Goal: Task Accomplishment & Management: Manage account settings

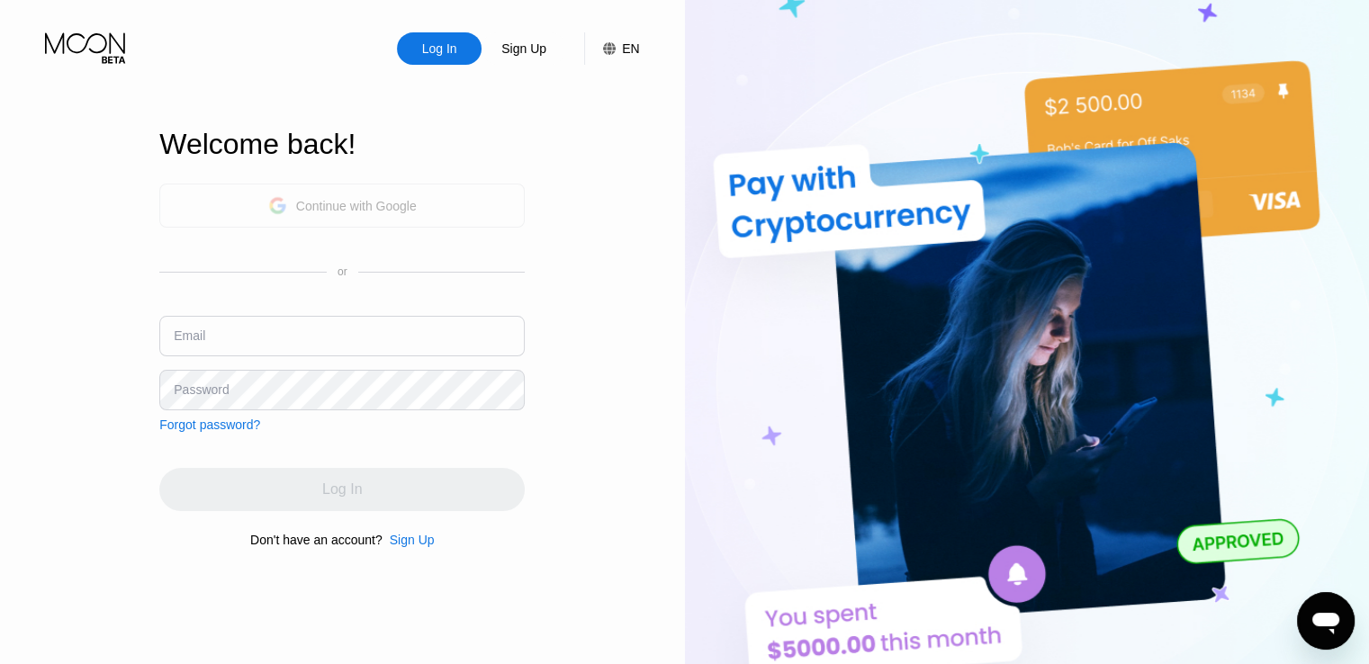
click at [323, 194] on div "Continue with Google" at bounding box center [342, 206] width 149 height 28
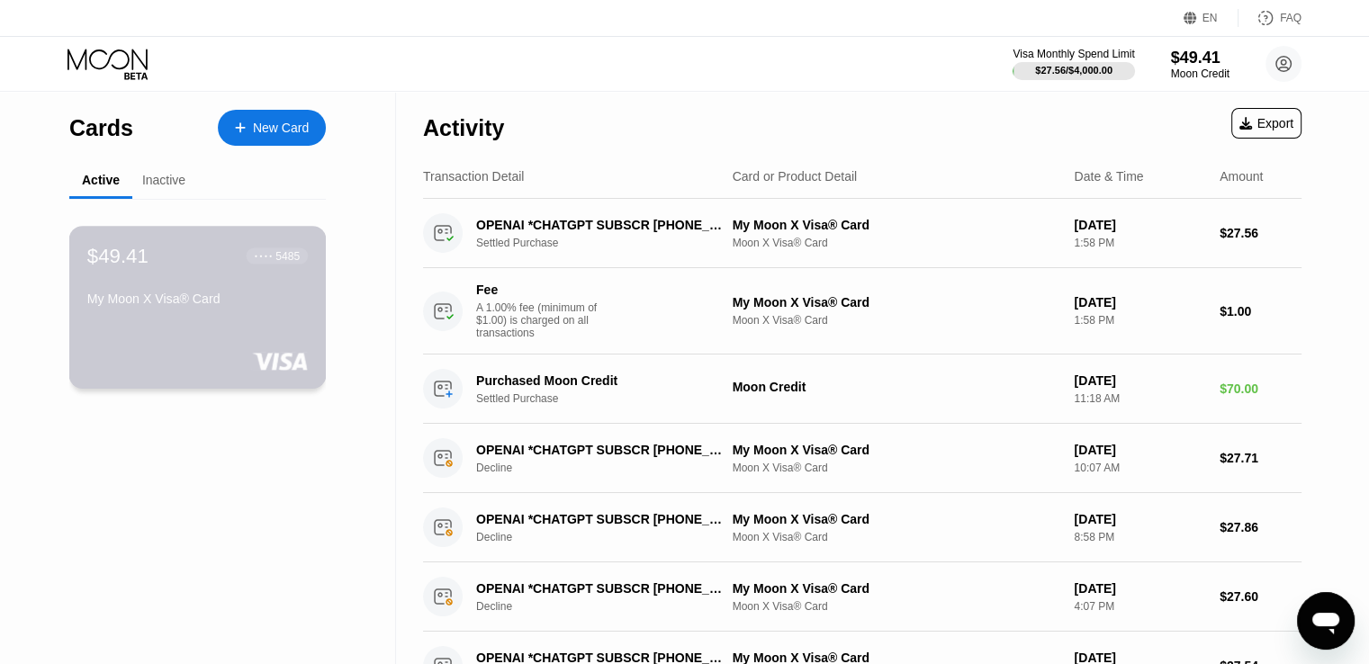
click at [180, 313] on div "My Moon X Visa® Card" at bounding box center [197, 303] width 221 height 22
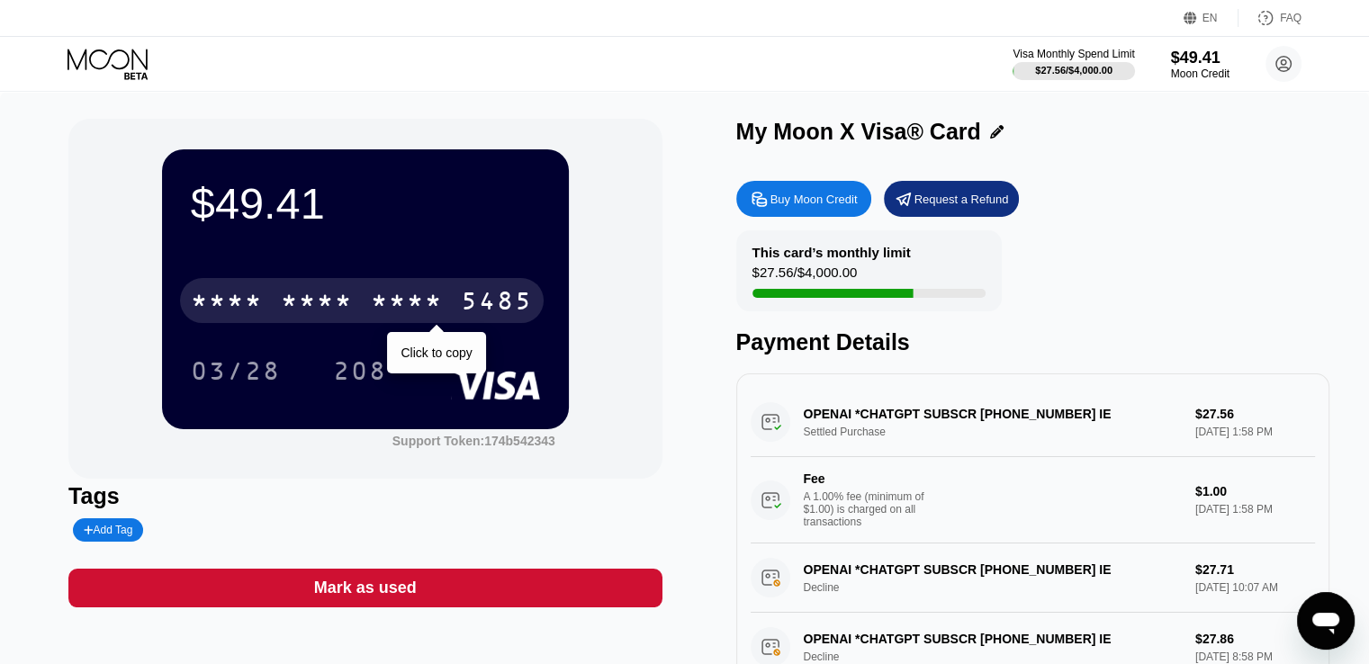
click at [454, 321] on div "* * * * * * * * * * * * 5485" at bounding box center [362, 300] width 364 height 45
